Goal: Transaction & Acquisition: Register for event/course

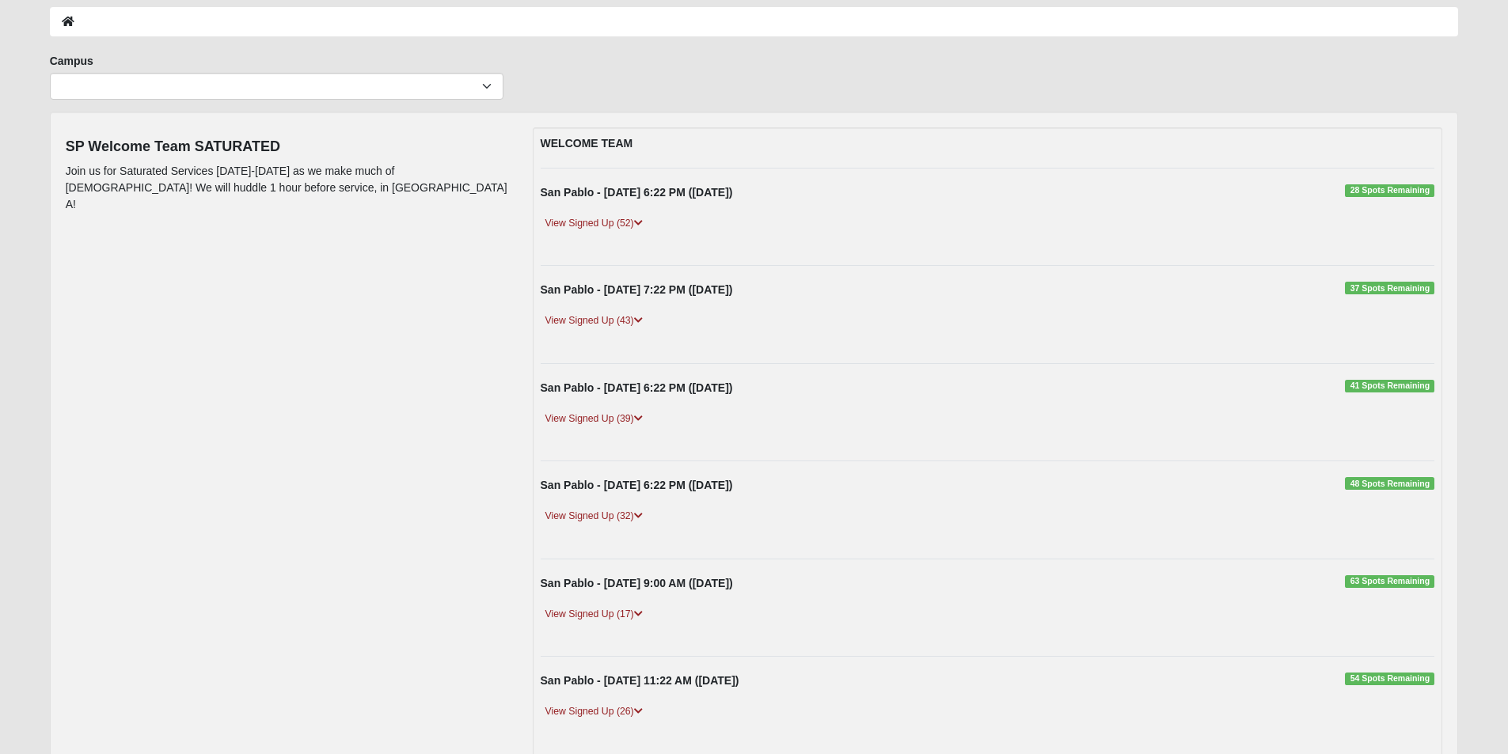
scroll to position [9, 0]
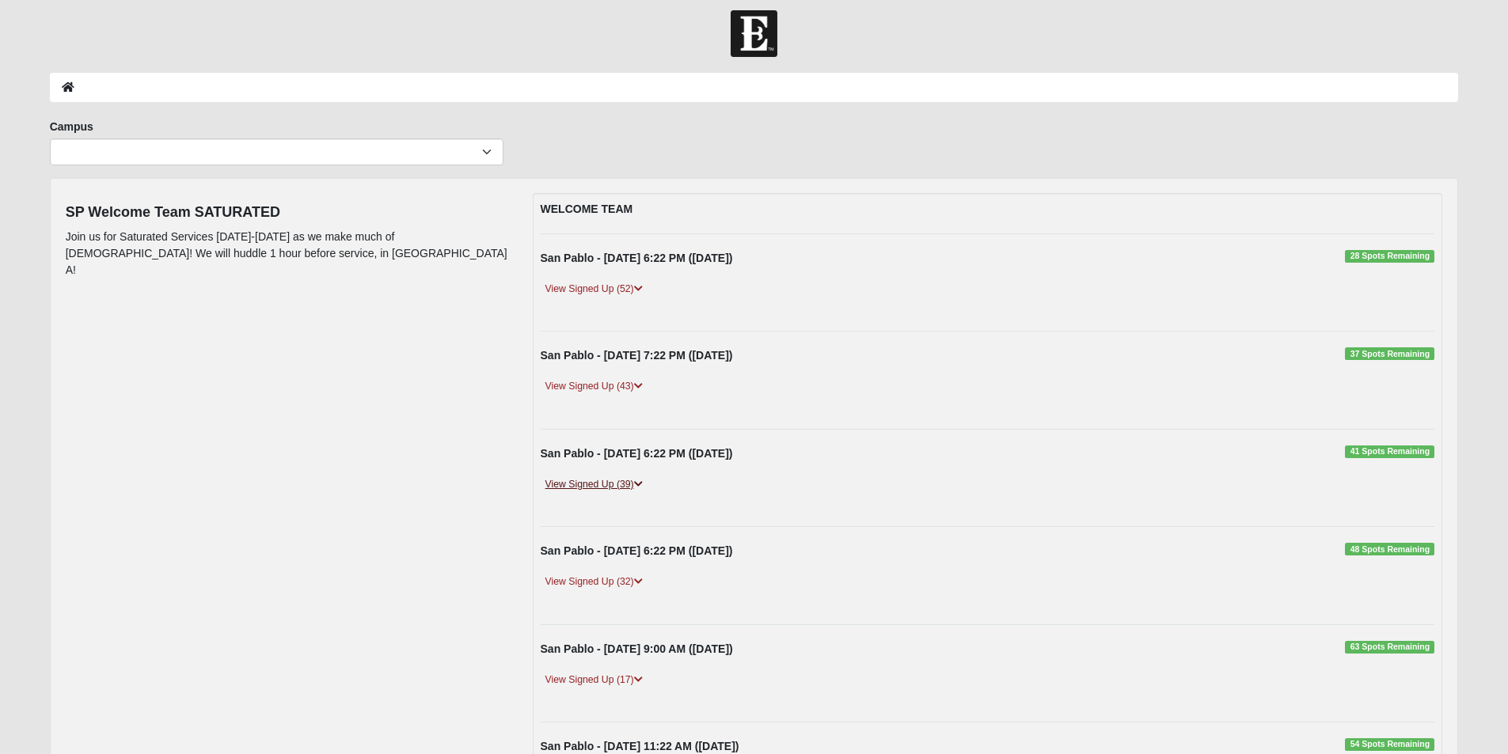
click at [618, 484] on link "View Signed Up (39)" at bounding box center [594, 484] width 107 height 17
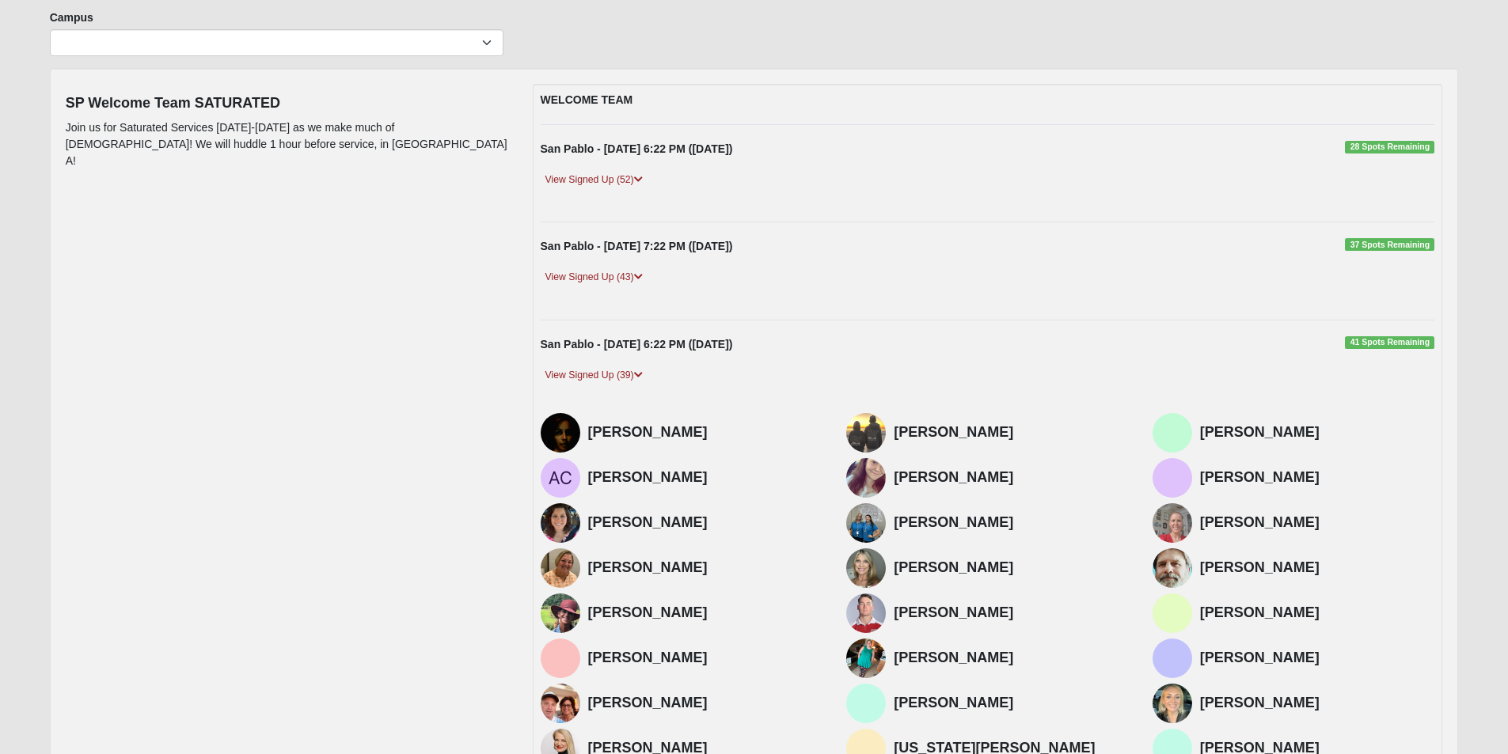
scroll to position [89, 0]
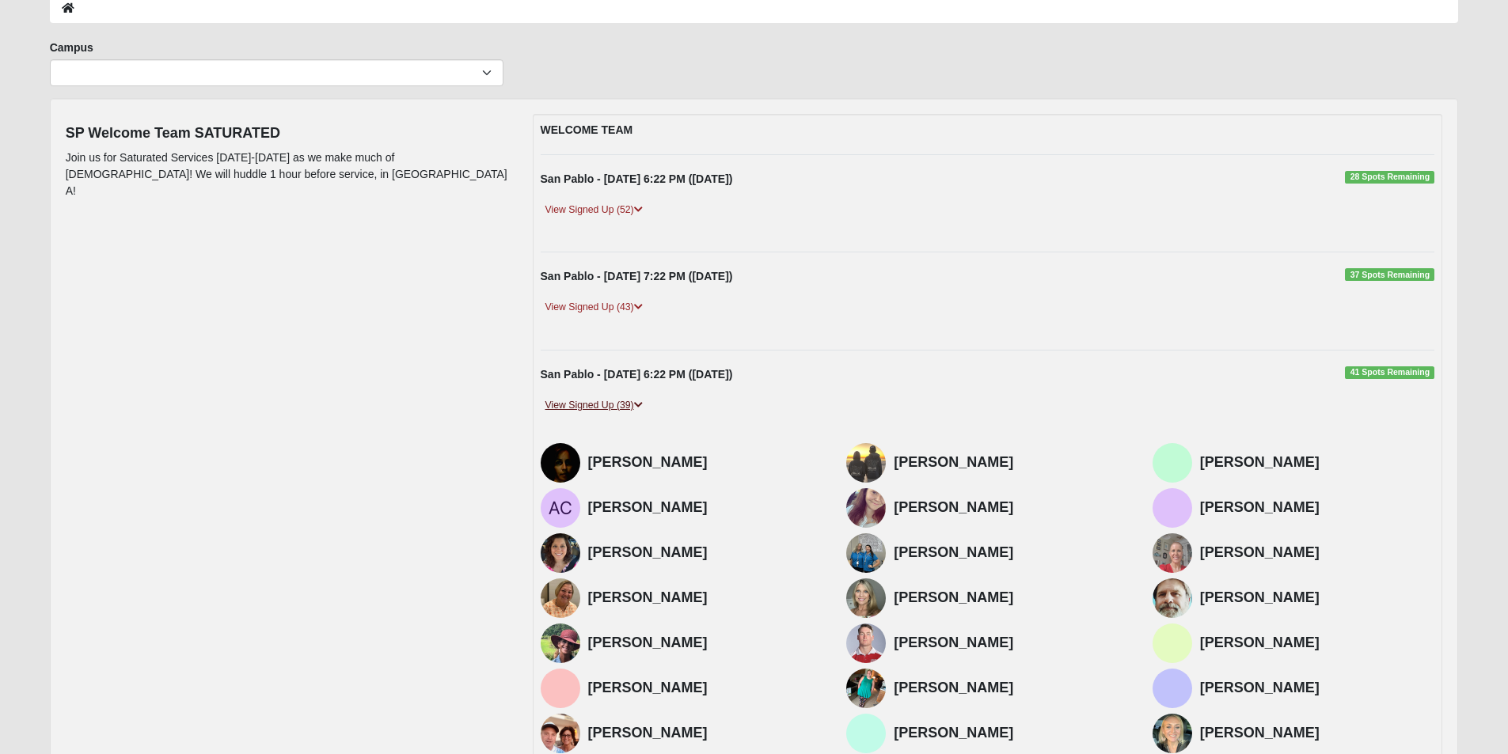
click at [613, 405] on link "View Signed Up (39)" at bounding box center [594, 405] width 107 height 17
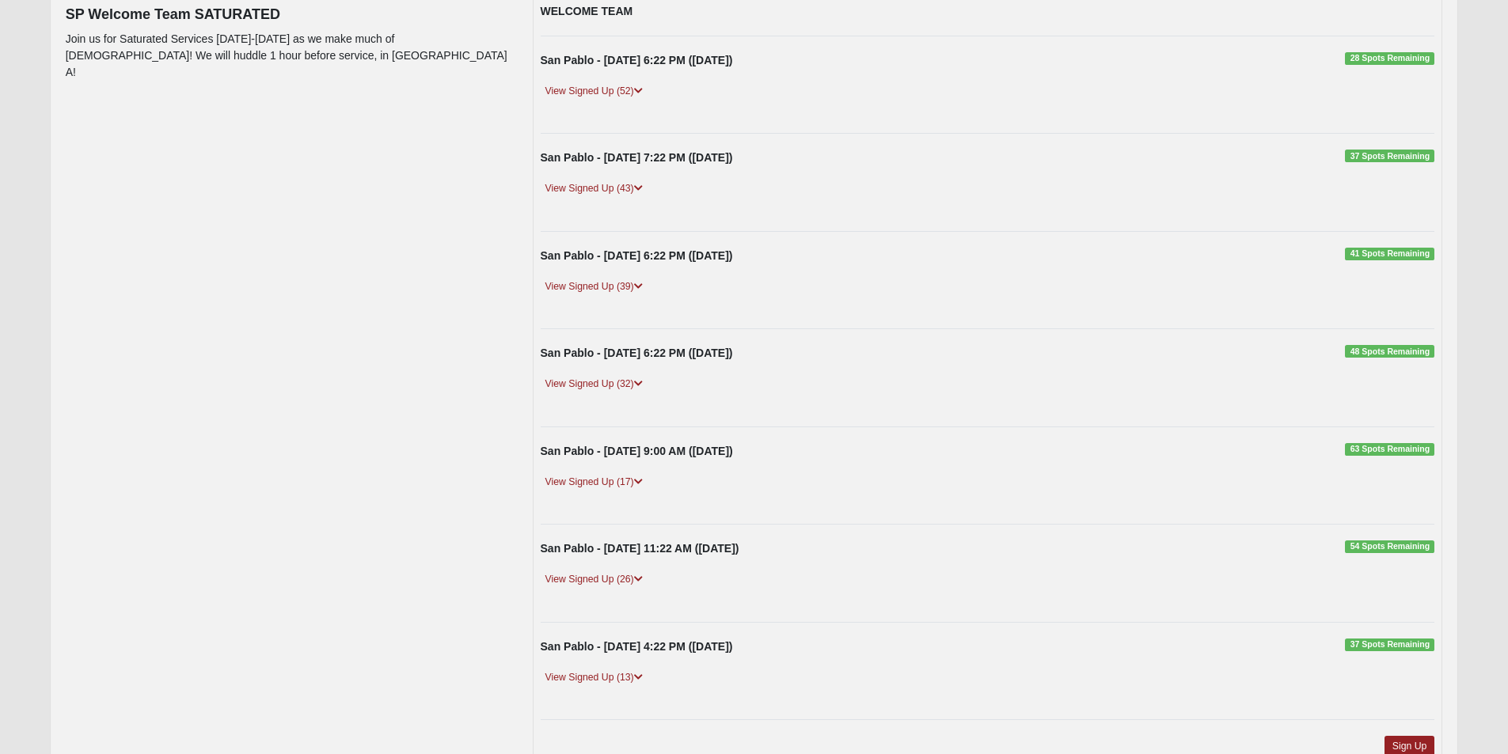
scroll to position [326, 0]
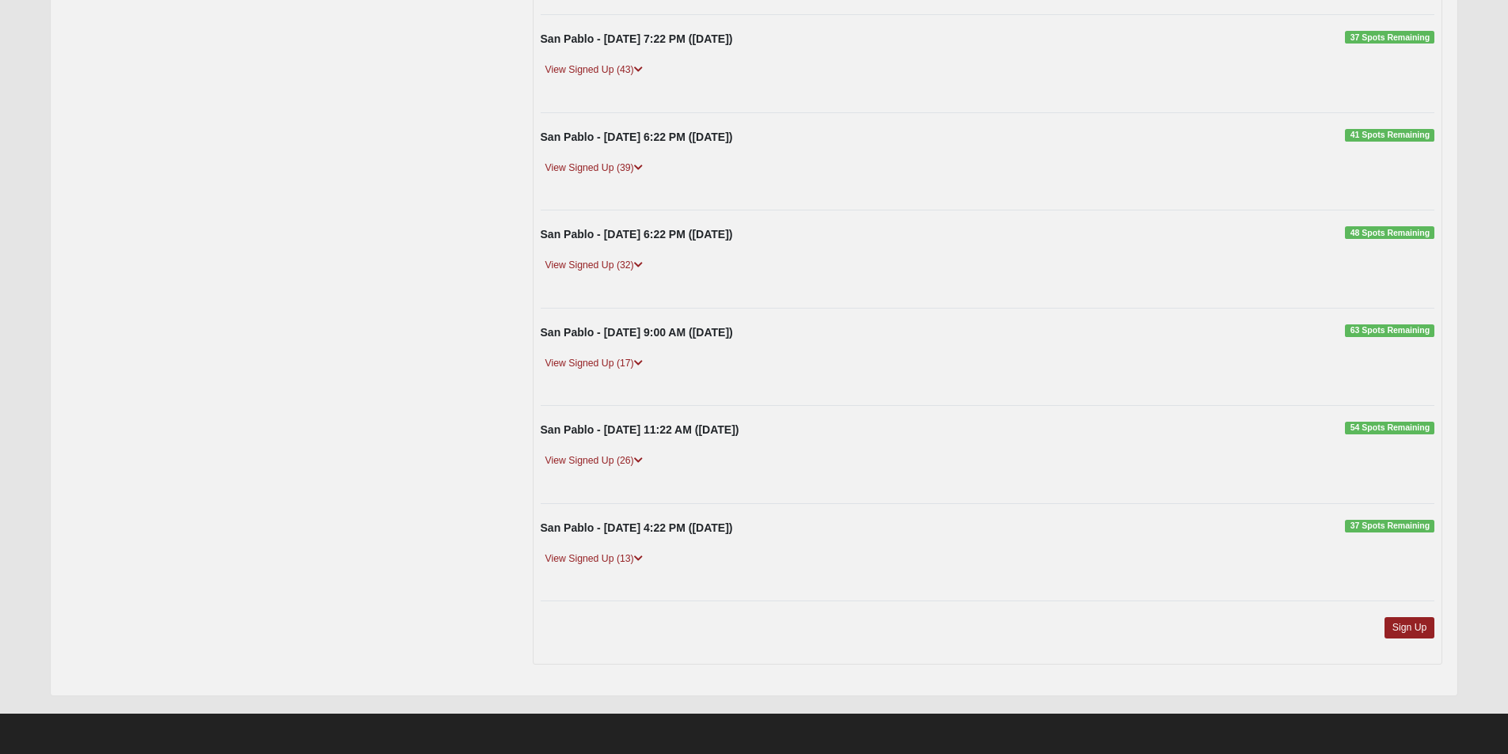
click at [1421, 643] on div "Sign Up" at bounding box center [988, 637] width 918 height 40
click at [1417, 631] on link "Sign Up" at bounding box center [1409, 627] width 51 height 21
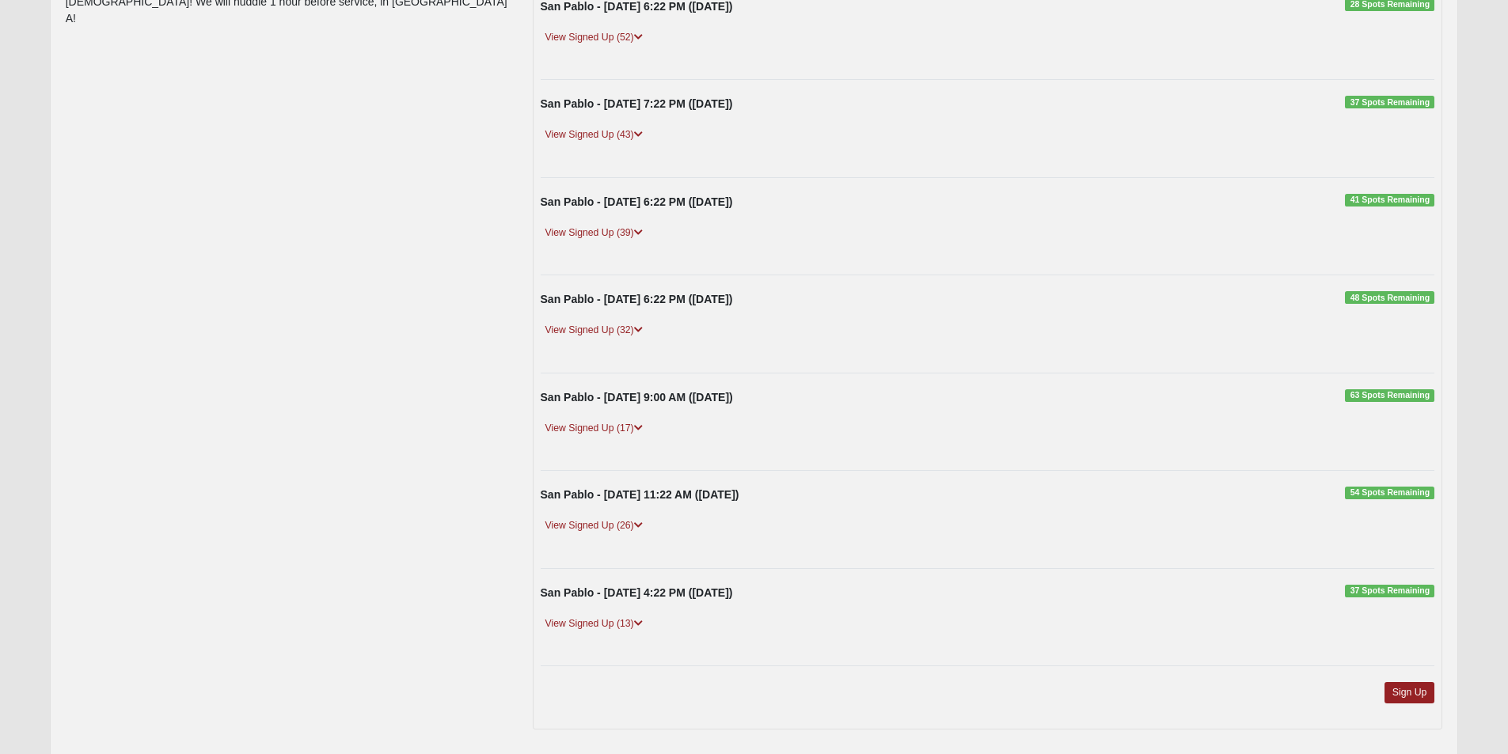
scroll to position [326, 0]
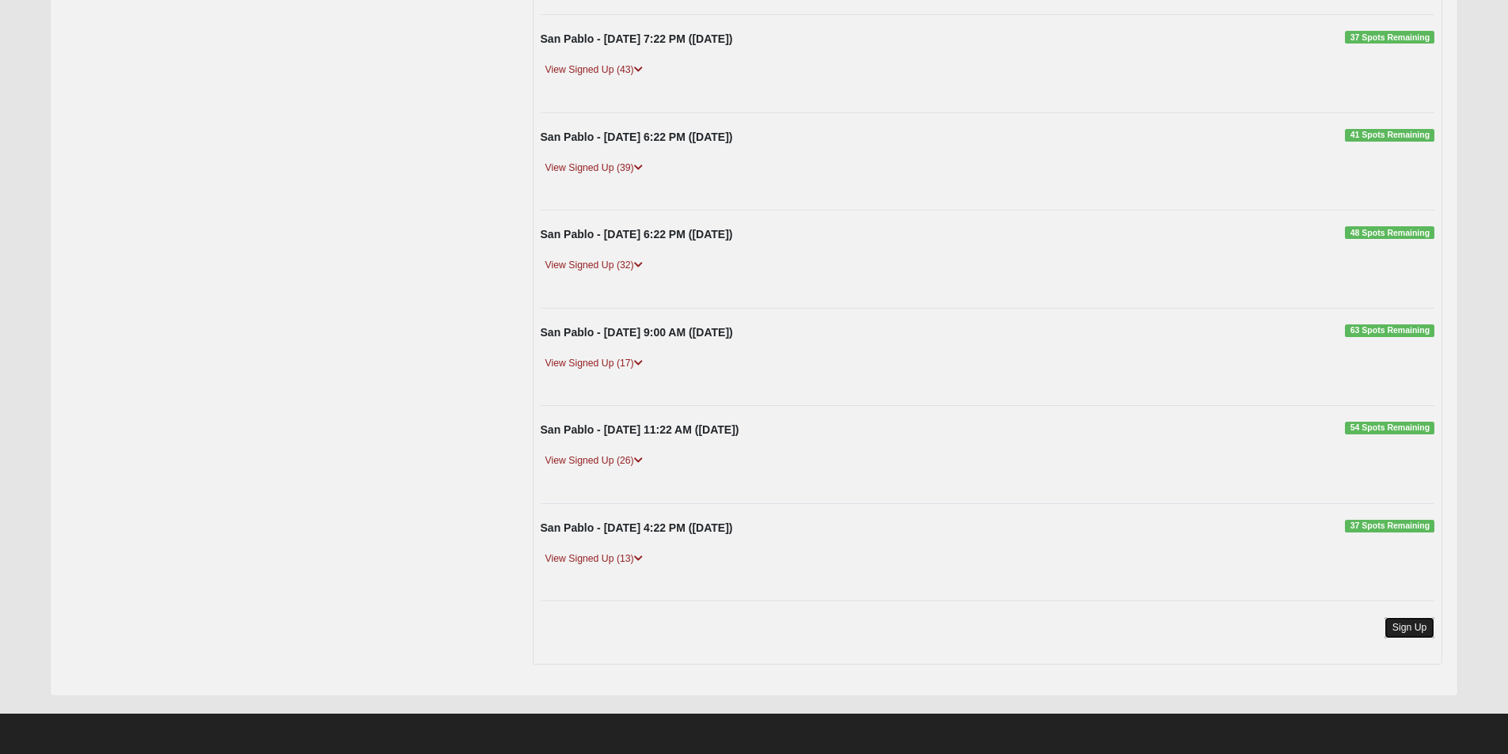
click at [1410, 627] on link "Sign Up" at bounding box center [1409, 627] width 51 height 21
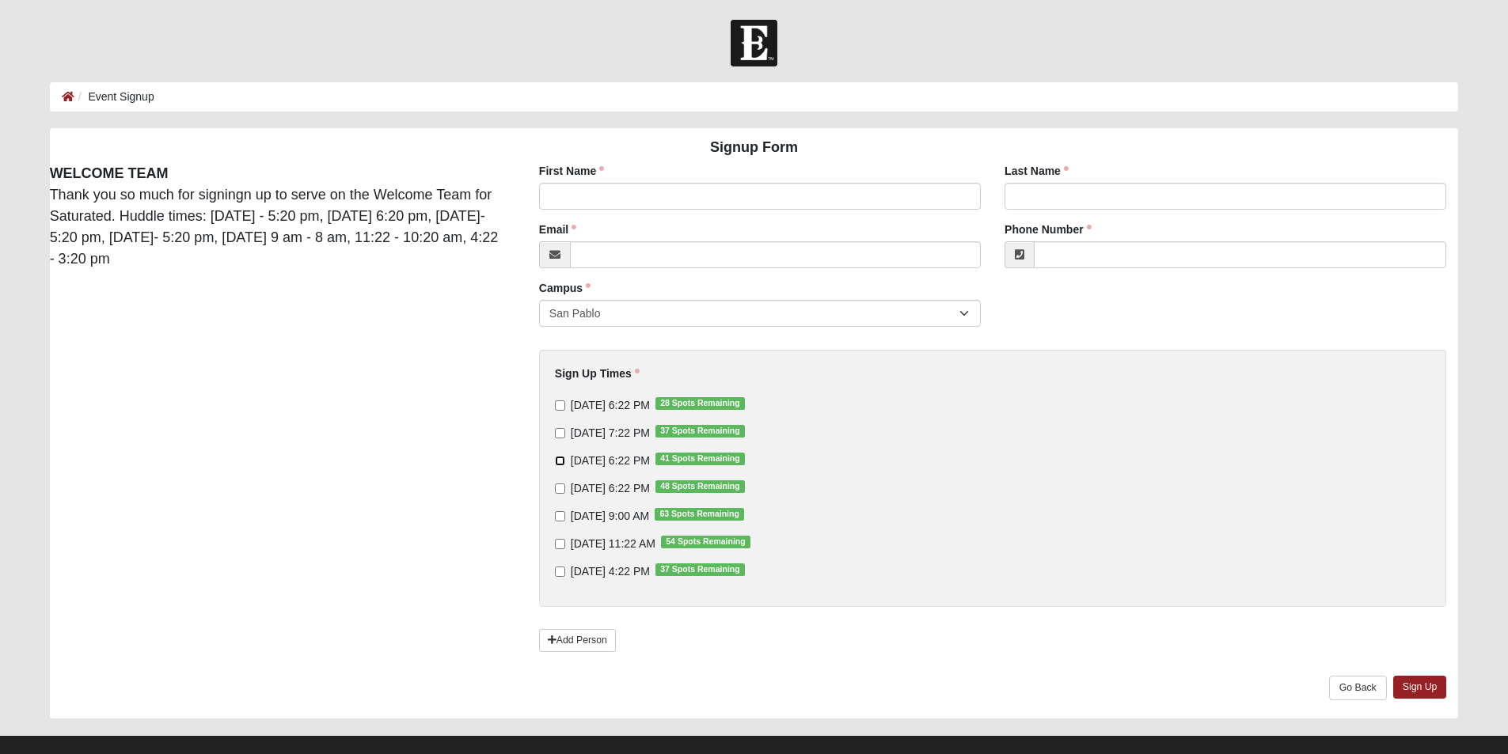
click at [557, 466] on input "9/12/2025 6:22 PM 41 Spots Remaining" at bounding box center [560, 461] width 10 height 10
checkbox input "true"
click at [559, 491] on input "9/13/2025 6:22 PM 48 Spots Remaining" at bounding box center [560, 489] width 10 height 10
checkbox input "true"
click at [557, 547] on input "9/14/2025 11:22 AM 54 Spots Remaining" at bounding box center [560, 544] width 10 height 10
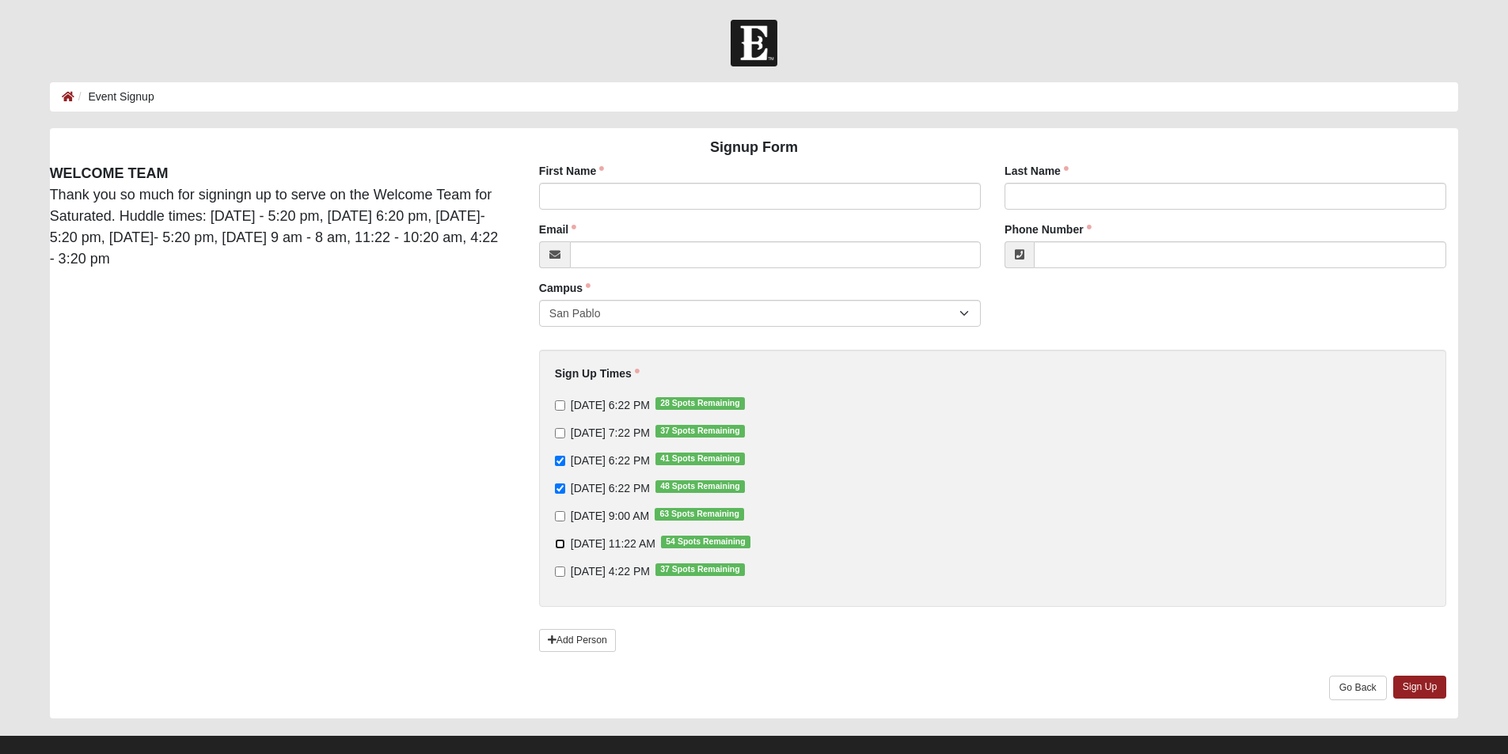
checkbox input "true"
click at [673, 196] on input "First Name" at bounding box center [760, 196] width 442 height 27
type input "Bryce"
type input "McColskey"
click at [695, 262] on input "Email" at bounding box center [775, 254] width 411 height 27
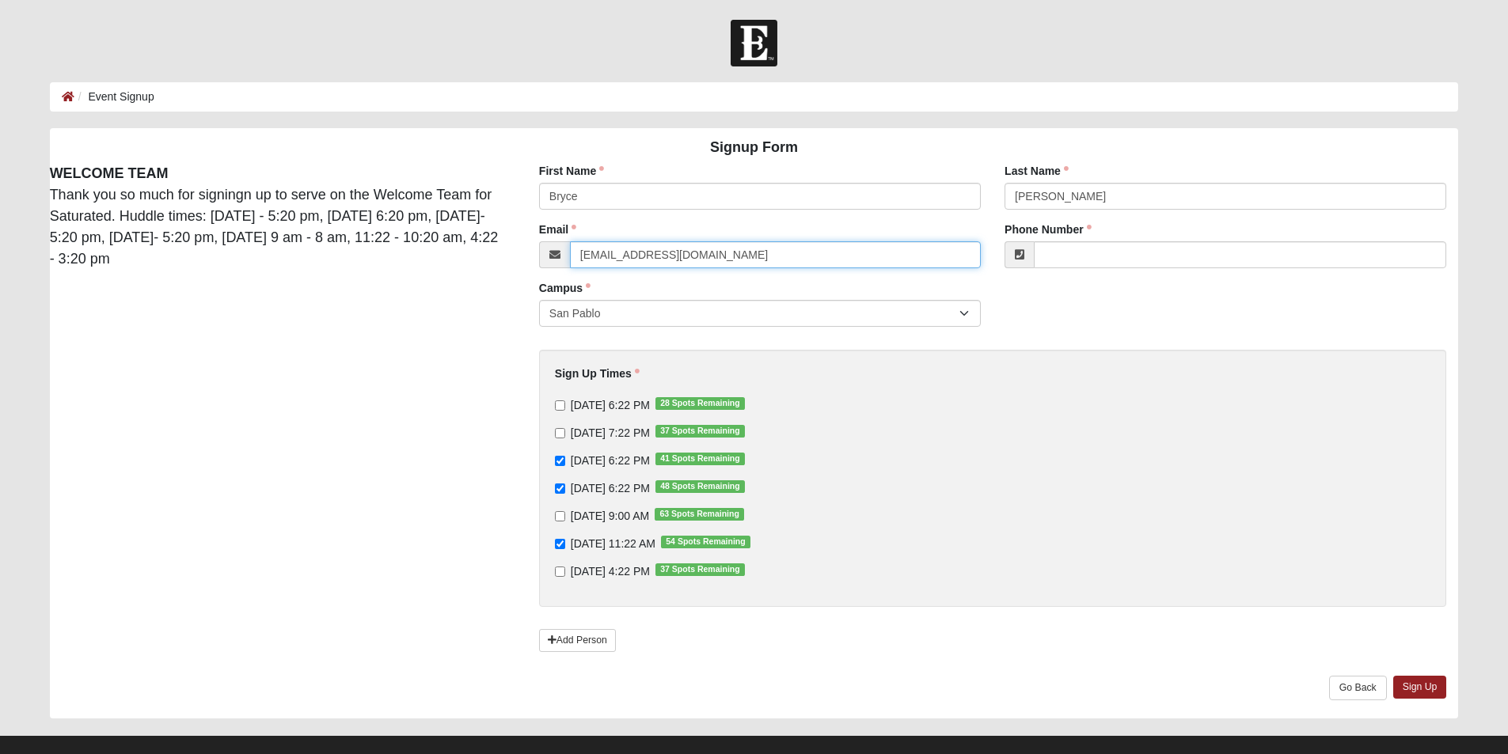
type input "brycemccolskey@gmail.com"
type input "(904) 403-7718"
click at [1413, 689] on link "Sign Up" at bounding box center [1420, 687] width 54 height 23
